Goal: Find specific page/section: Find specific page/section

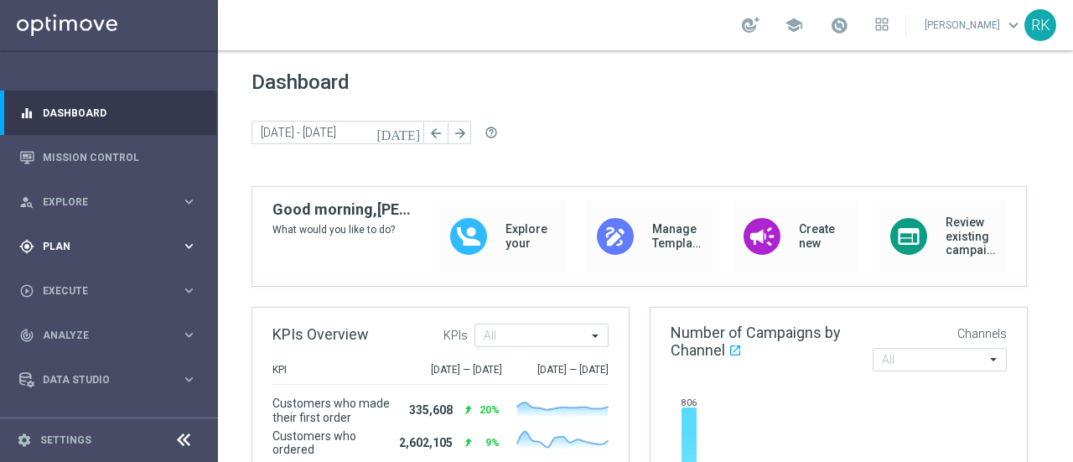
click at [51, 244] on span "Plan" at bounding box center [112, 247] width 138 height 10
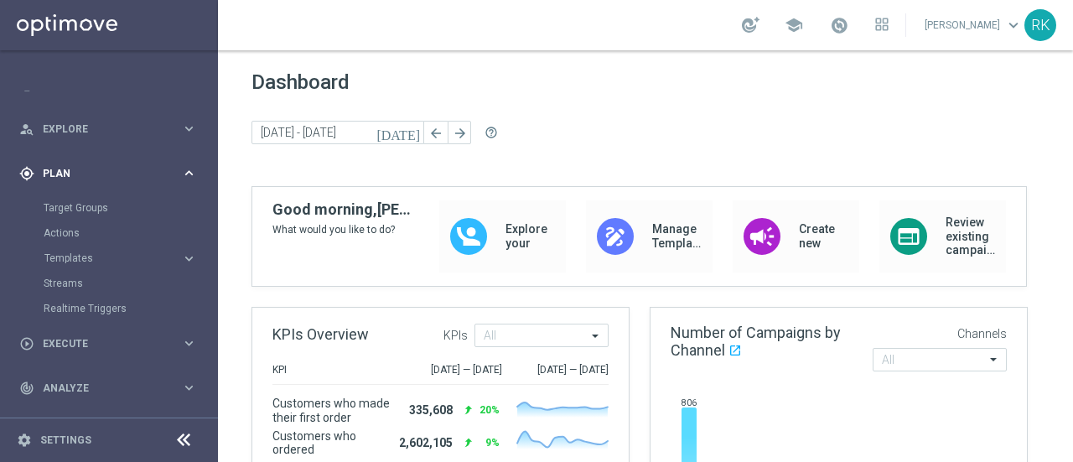
scroll to position [81, 0]
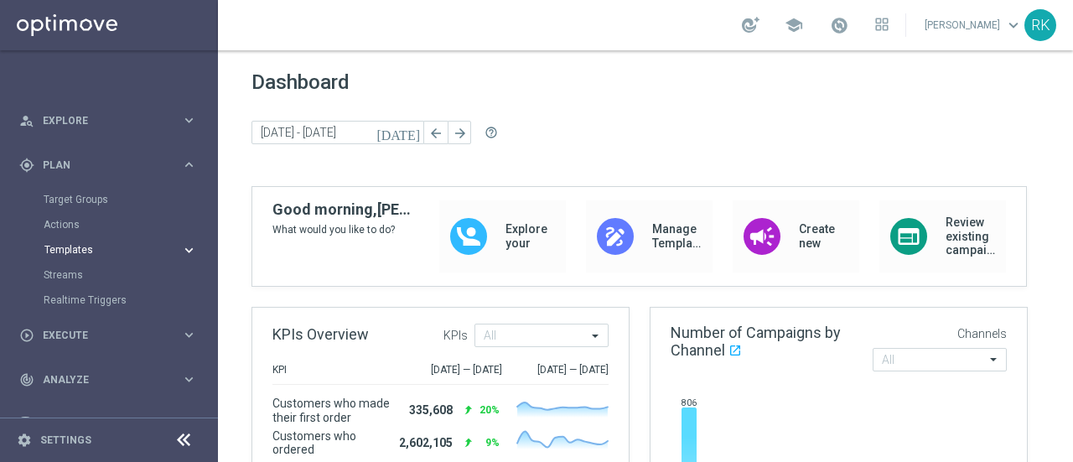
click at [67, 246] on span "Templates" at bounding box center [104, 250] width 120 height 10
click at [75, 200] on link "Target Groups" at bounding box center [109, 199] width 131 height 13
